Goal: Information Seeking & Learning: Check status

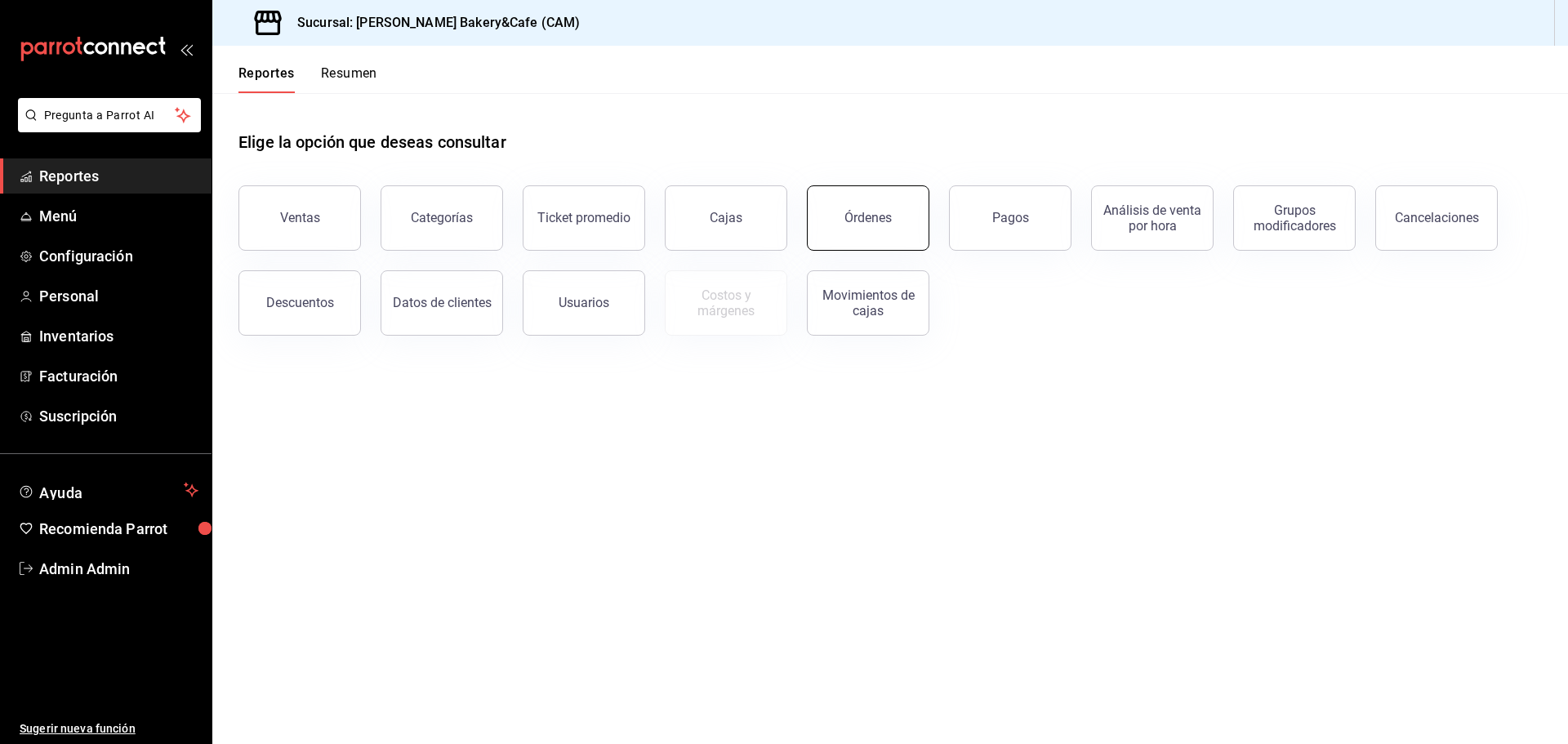
click at [851, 209] on button "Órdenes" at bounding box center [867, 218] width 122 height 65
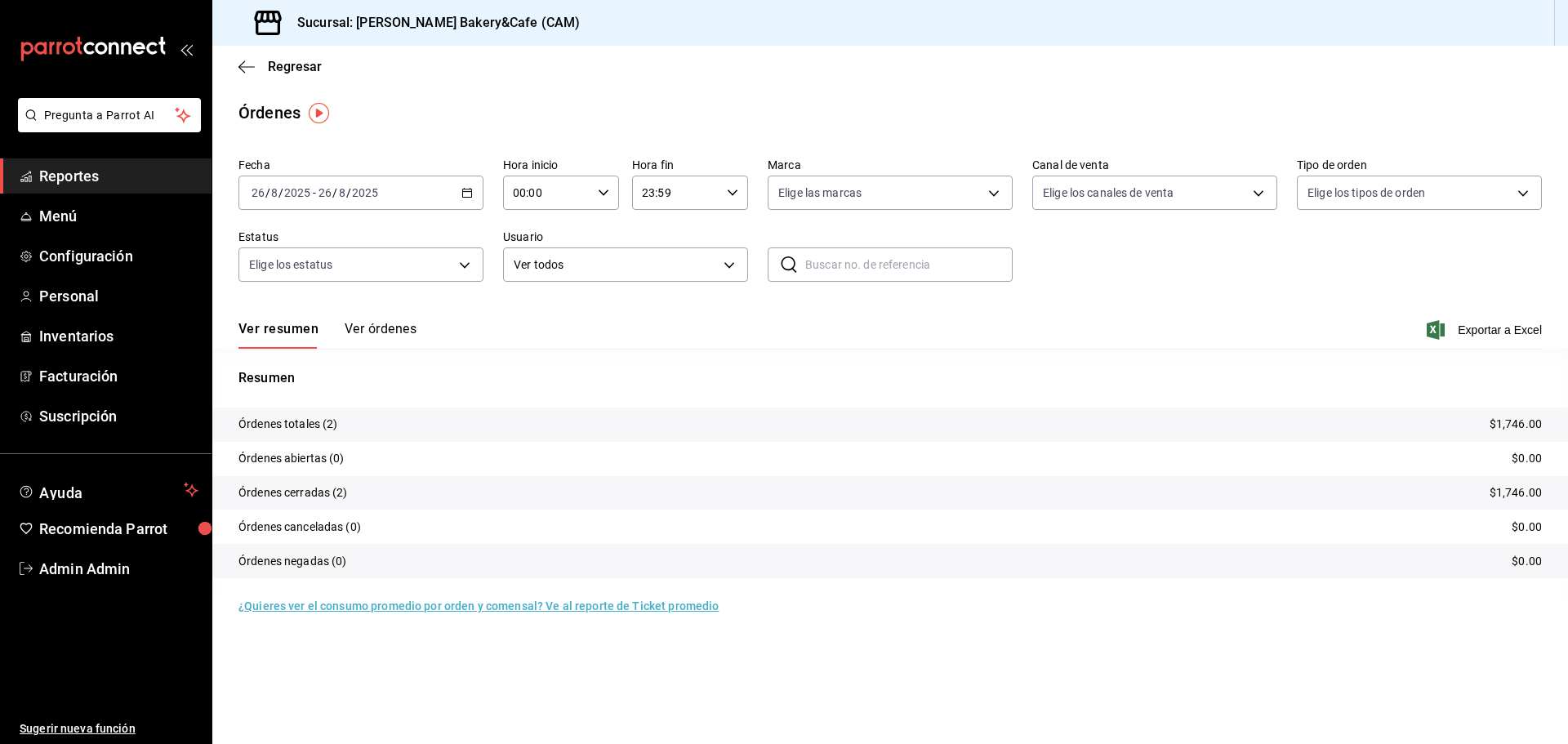
click at [402, 333] on button "Ver órdenes" at bounding box center [380, 334] width 72 height 28
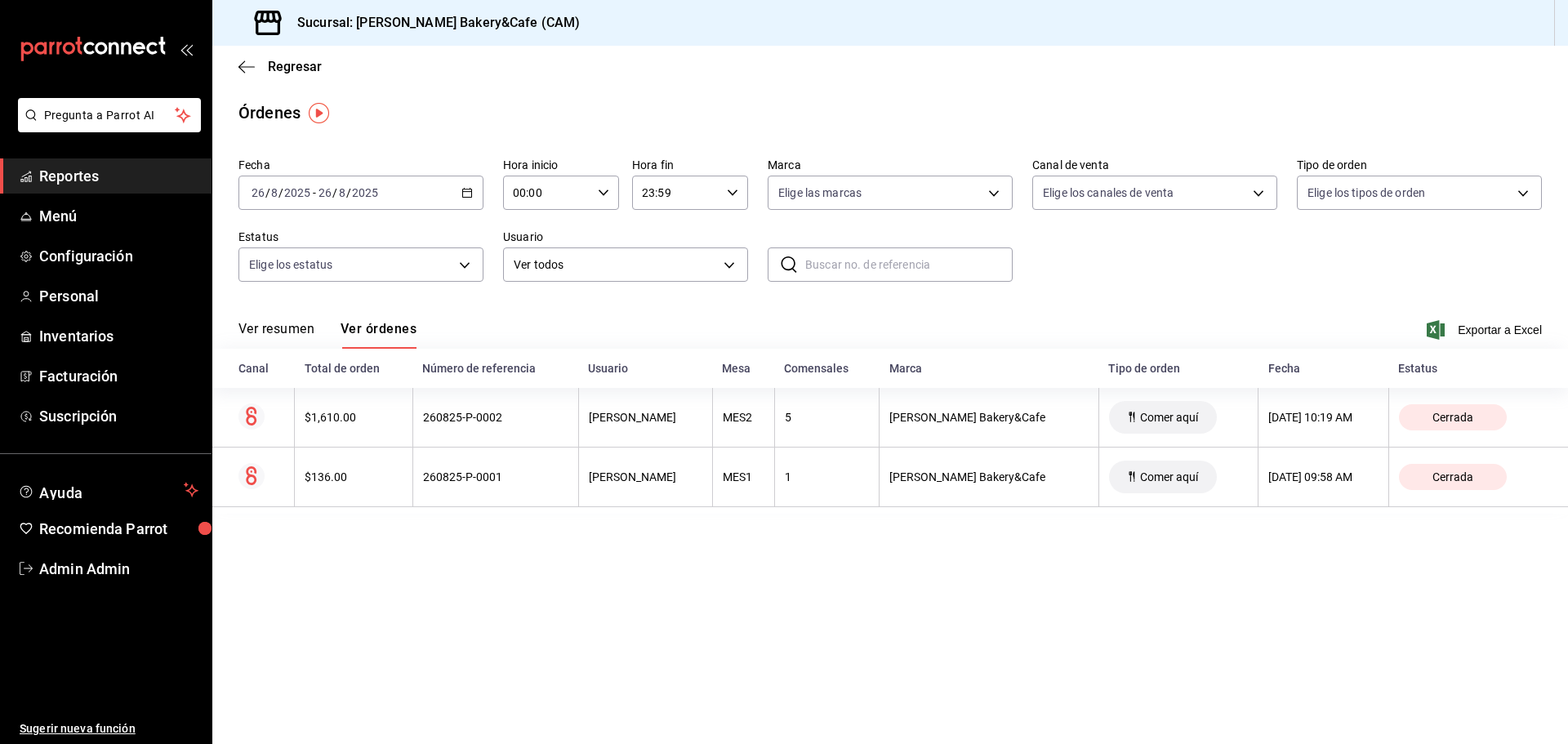
click at [262, 325] on button "Ver resumen" at bounding box center [276, 334] width 76 height 28
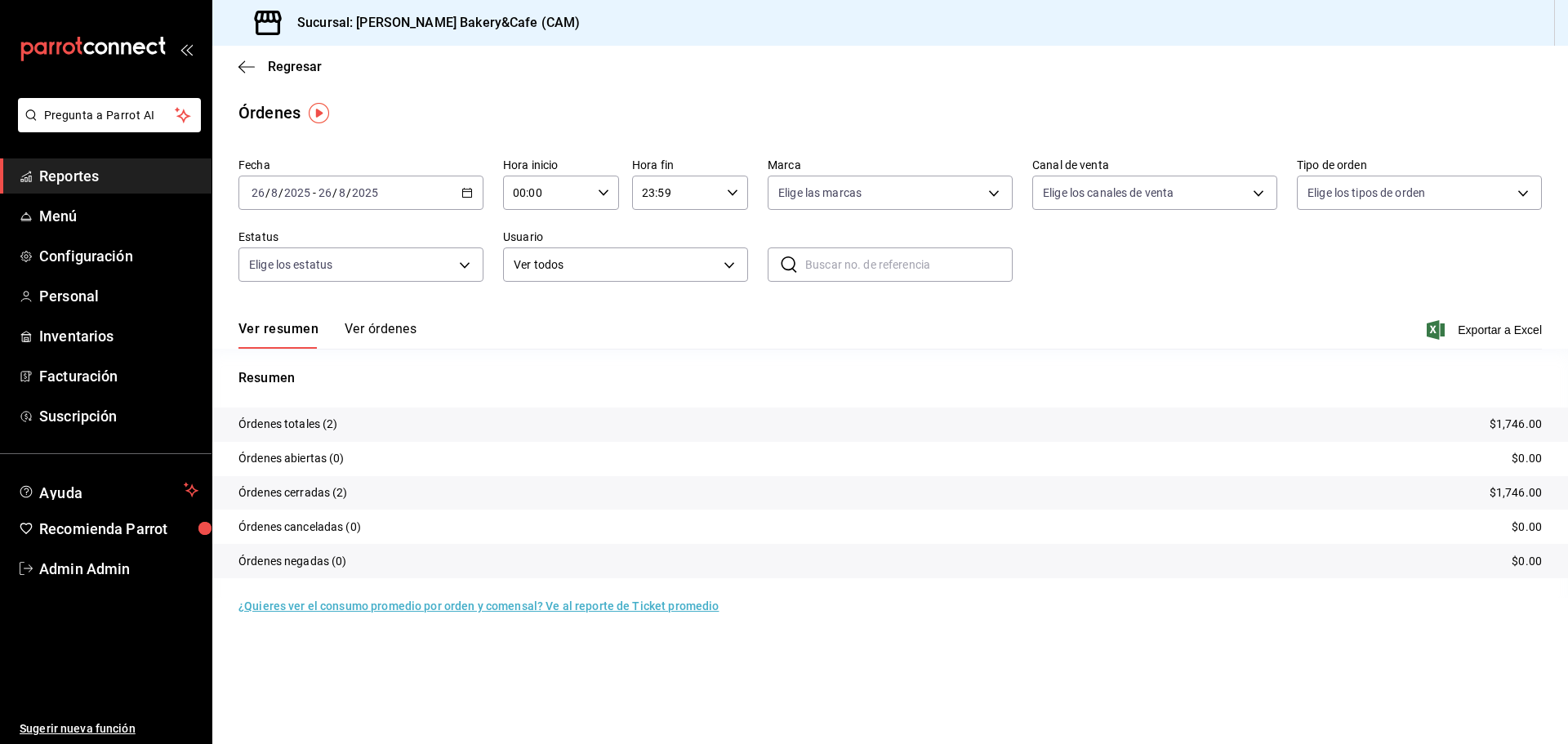
click at [360, 326] on button "Ver órdenes" at bounding box center [380, 334] width 72 height 28
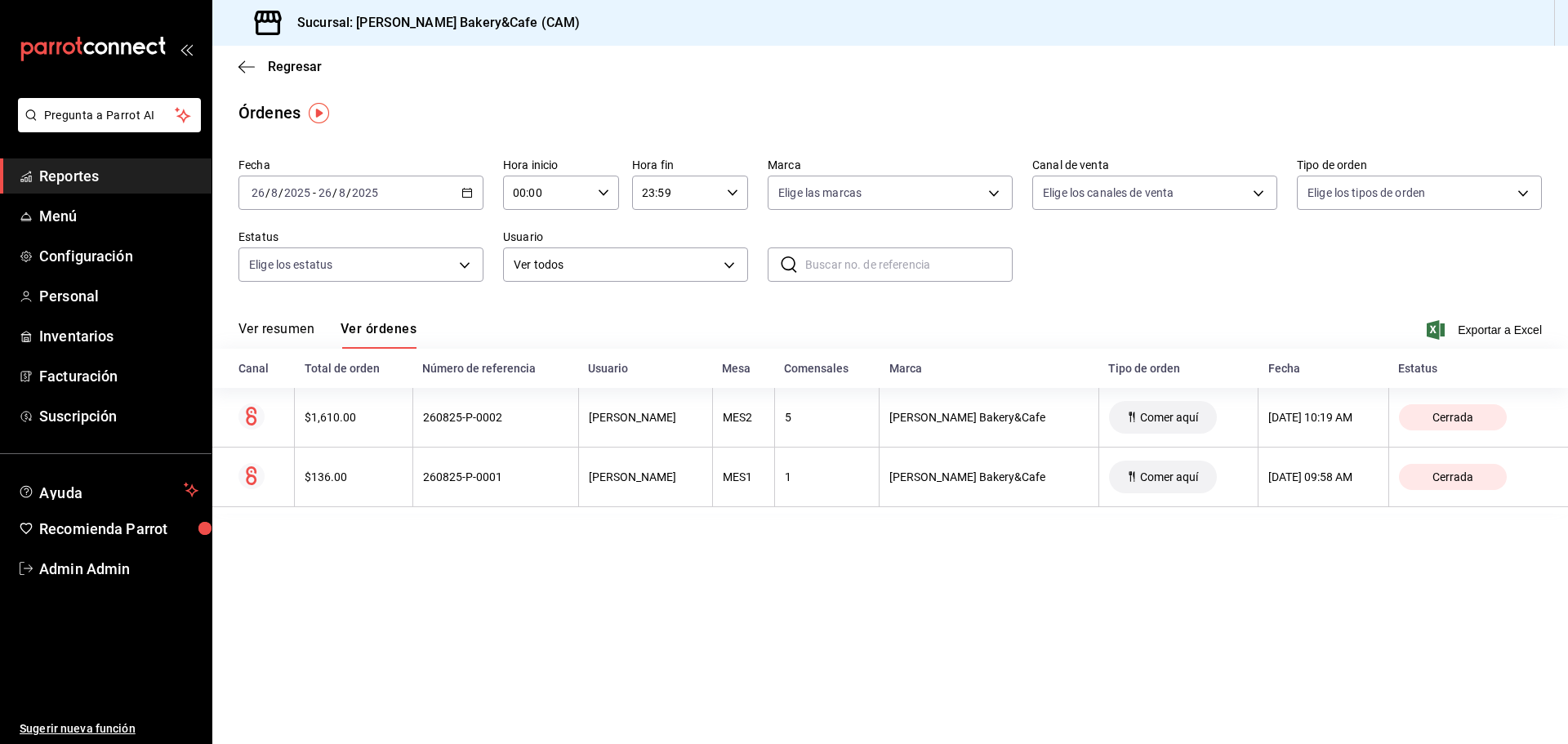
click at [119, 179] on span "Reportes" at bounding box center [118, 176] width 159 height 22
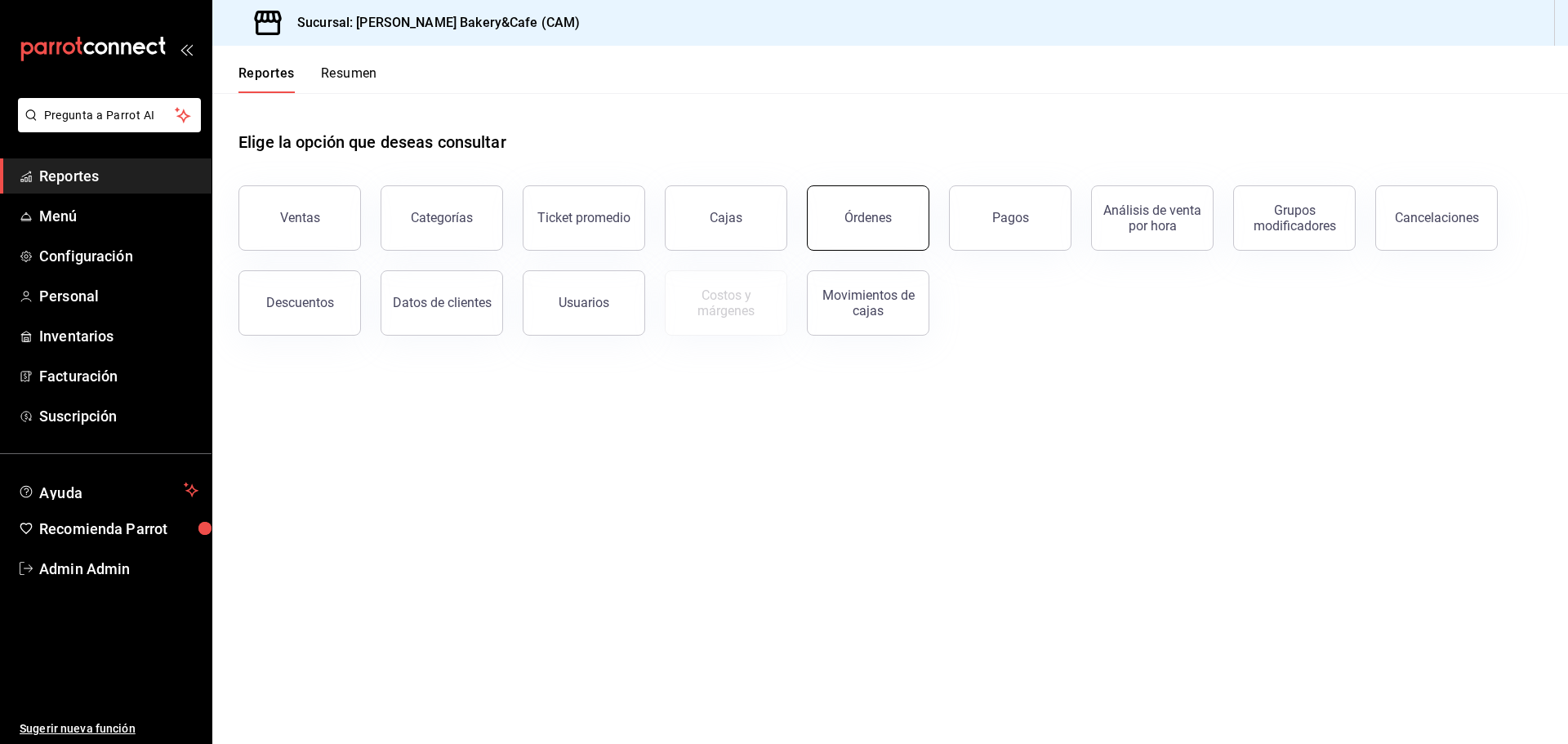
click at [857, 215] on div "Órdenes" at bounding box center [868, 218] width 48 height 16
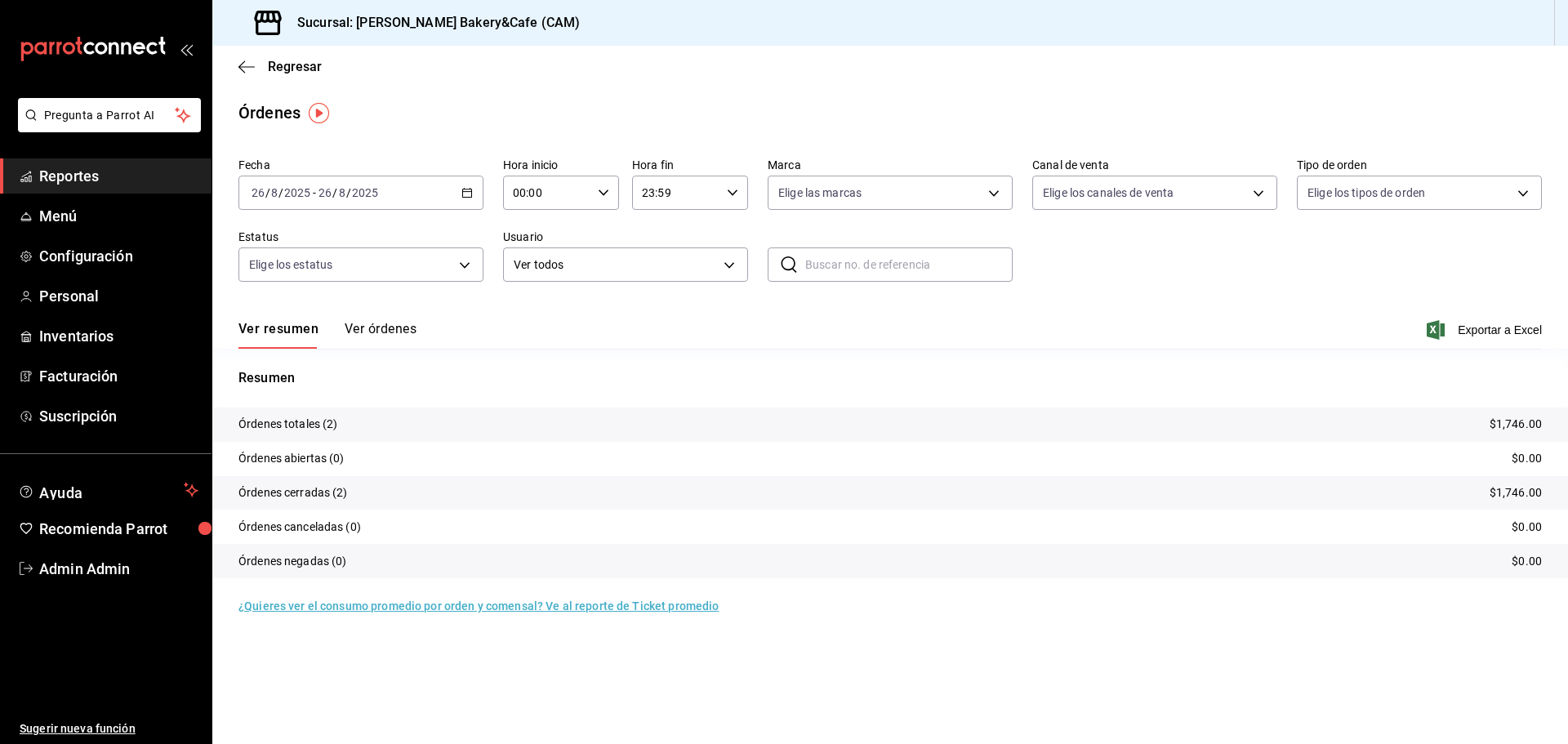
click at [84, 179] on span "Reportes" at bounding box center [118, 176] width 159 height 22
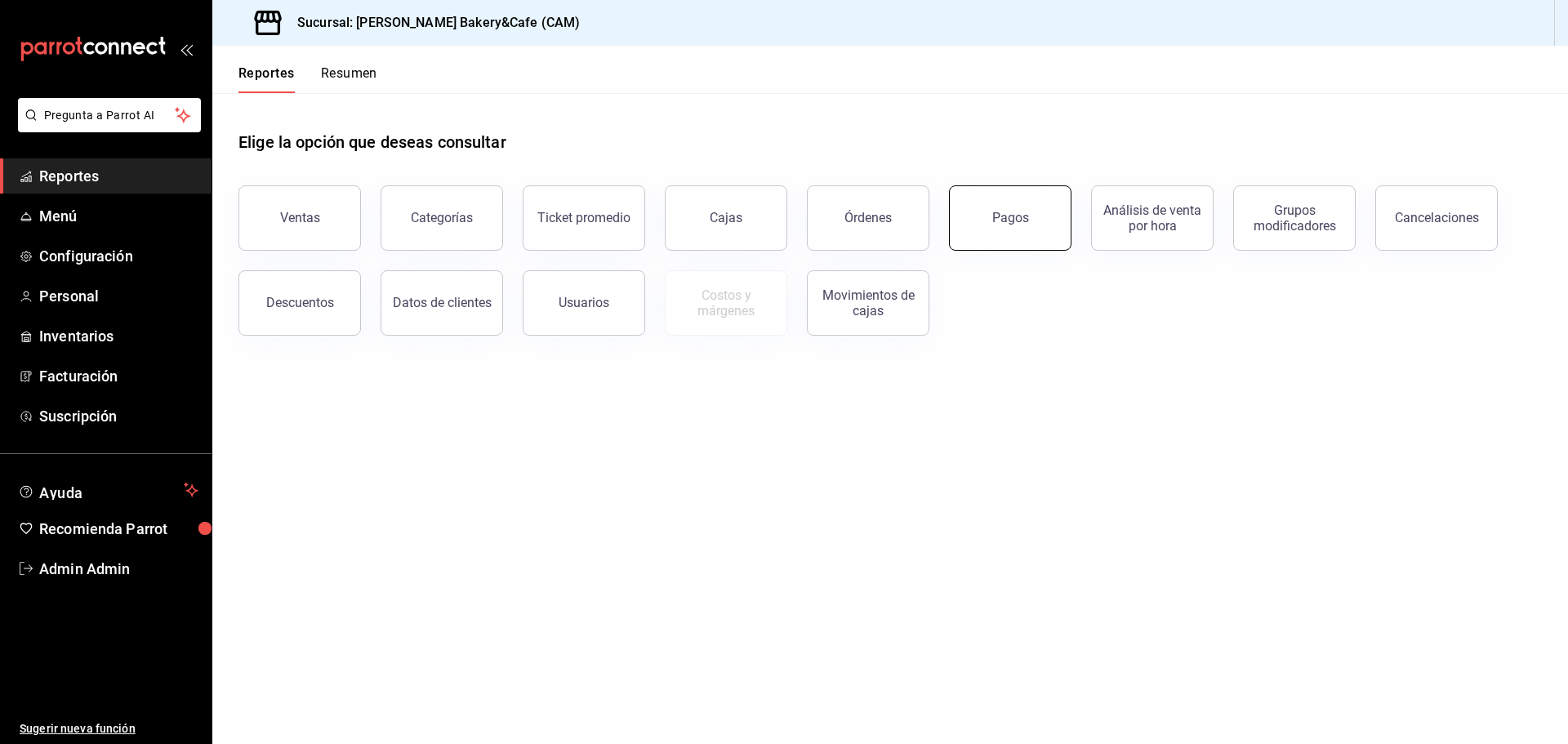
click at [1004, 224] on div "Pagos" at bounding box center [1010, 218] width 37 height 16
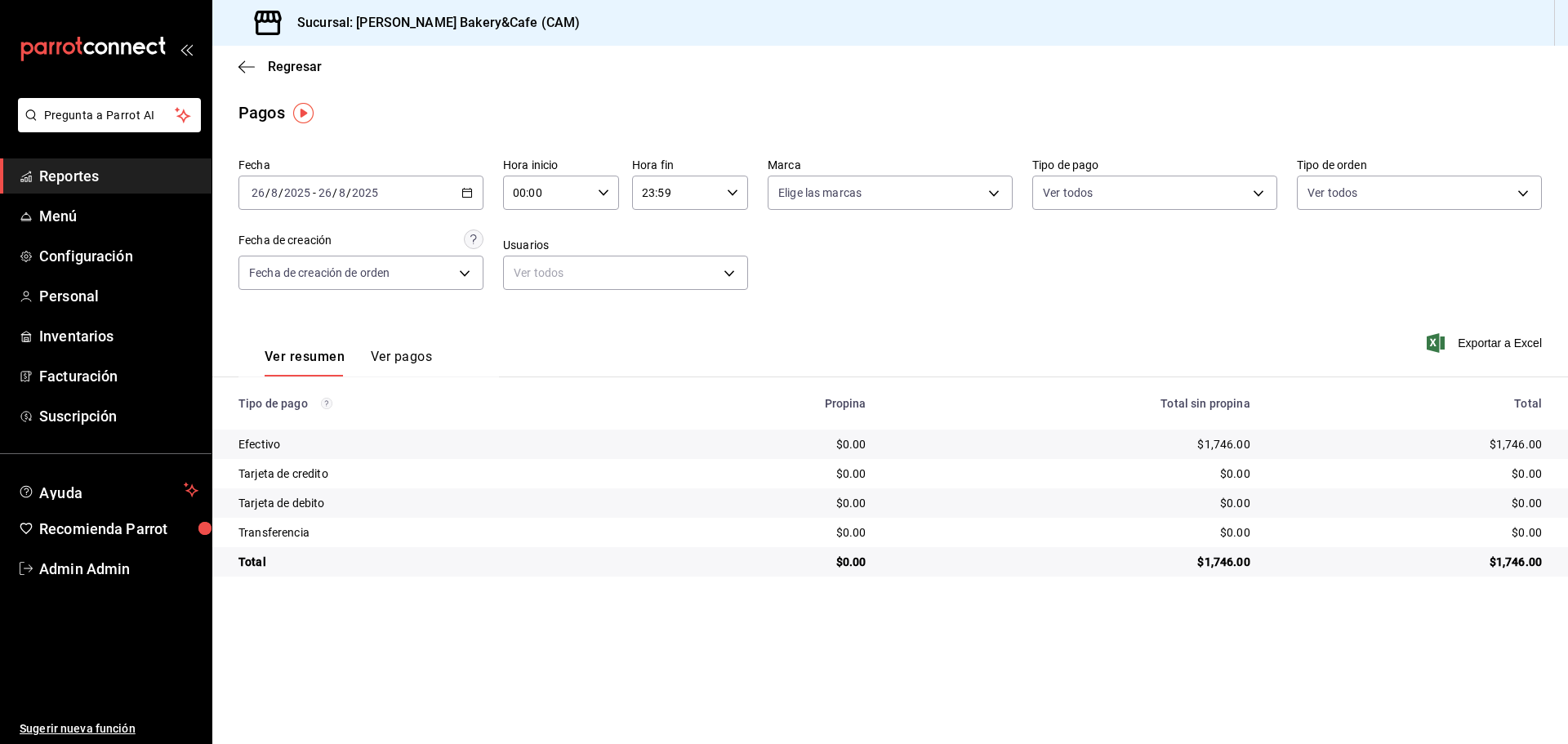
click at [397, 357] on button "Ver pagos" at bounding box center [401, 363] width 62 height 28
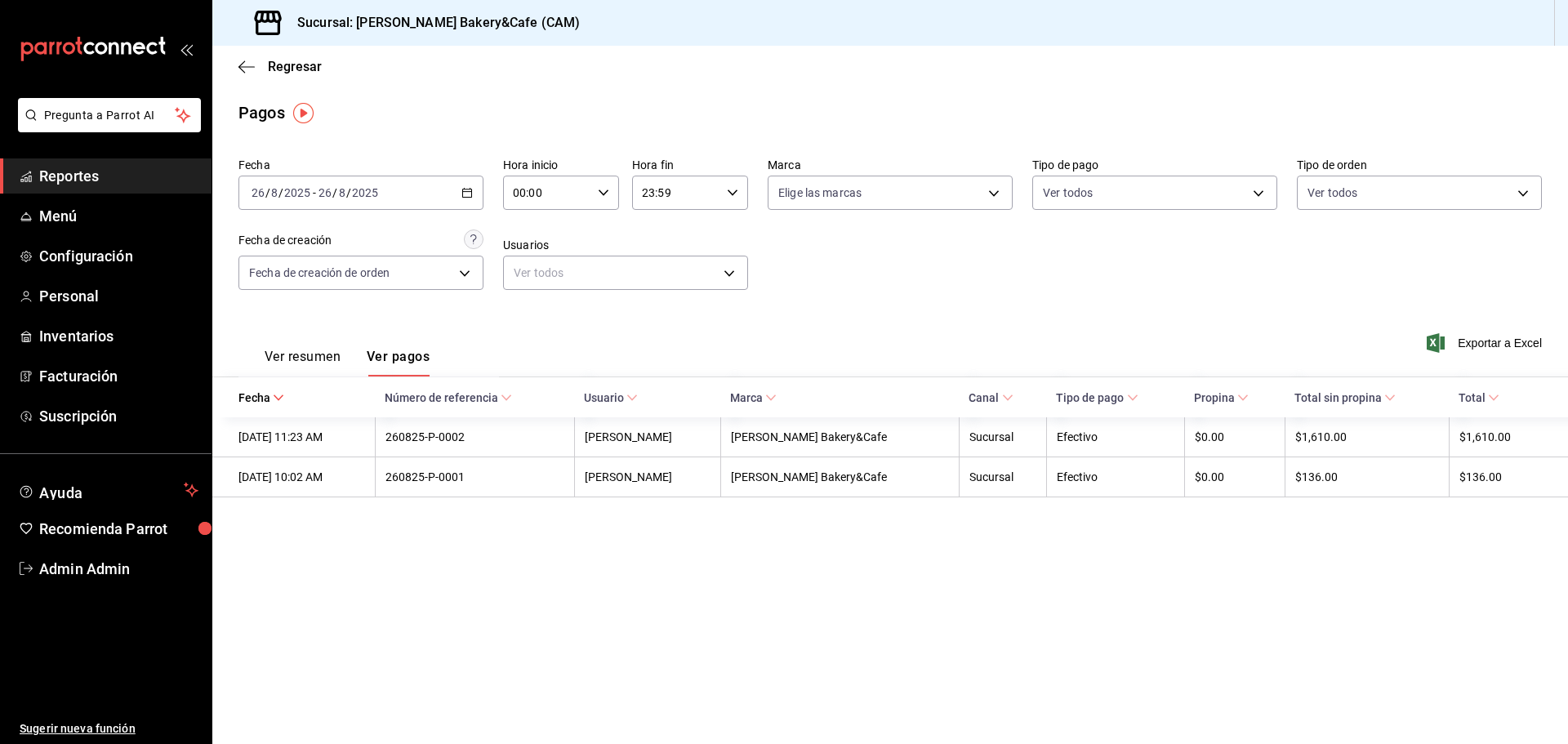
click at [330, 358] on button "Ver resumen" at bounding box center [302, 363] width 76 height 28
